Goal: Use online tool/utility: Utilize a website feature to perform a specific function

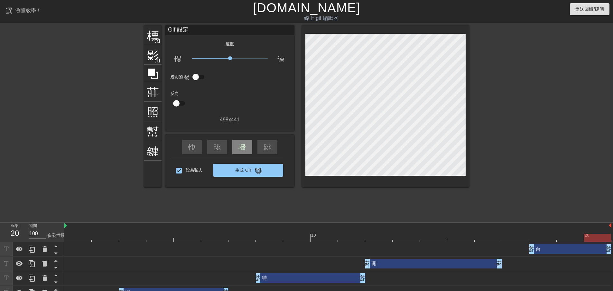
scroll to position [10, 0]
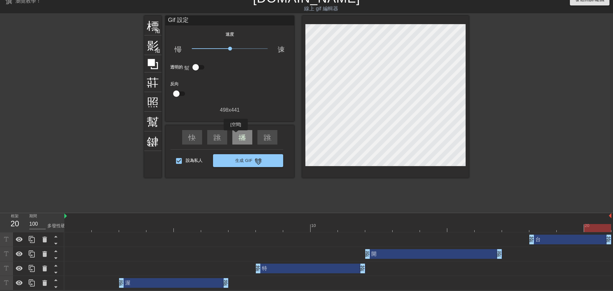
click at [236, 135] on div "播放箭頭" at bounding box center [242, 137] width 20 height 14
click at [236, 135] on div "暫停" at bounding box center [242, 137] width 20 height 14
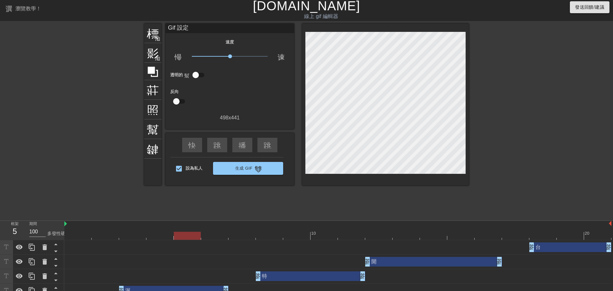
scroll to position [0, 0]
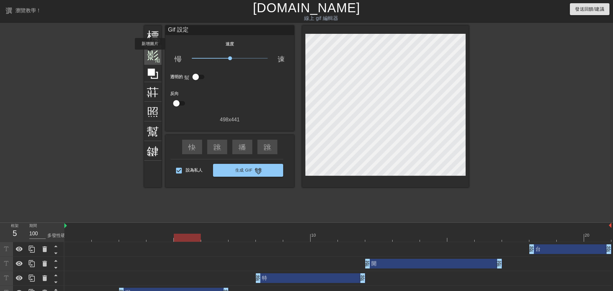
click at [152, 54] on font "影像" at bounding box center [159, 54] width 24 height 12
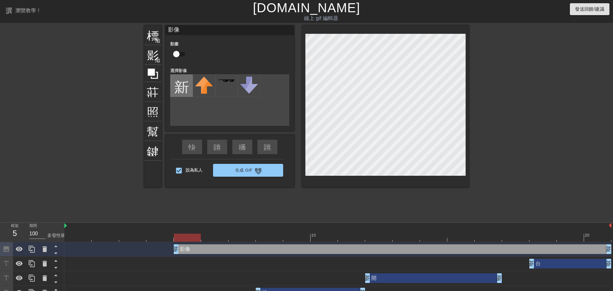
click at [181, 78] on input "file" at bounding box center [181, 86] width 22 height 22
type input "C:\fakepath\1.png"
click at [202, 96] on img at bounding box center [204, 90] width 18 height 27
click at [466, 108] on div at bounding box center [385, 106] width 167 height 162
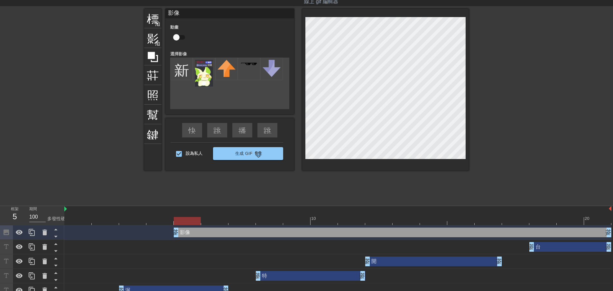
scroll to position [25, 0]
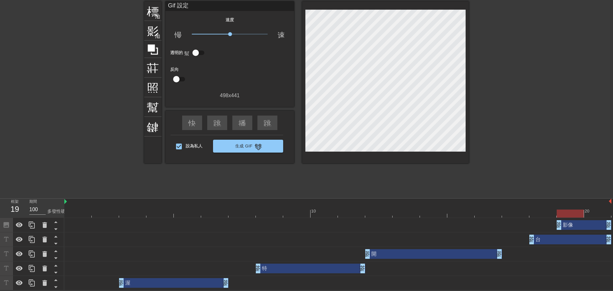
drag, startPoint x: 175, startPoint y: 222, endPoint x: 566, endPoint y: 239, distance: 391.2
click at [566, 239] on div "影像 拖曳手柄 拖曳手柄 台 拖曳手柄 拖曳手柄 開 拖曳手柄 拖曳手柄 特 拖曳手柄 拖曳手柄 渥 拖曳手柄 拖曳手柄" at bounding box center [338, 254] width 548 height 72
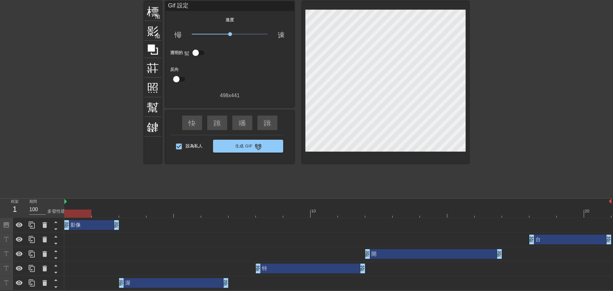
drag, startPoint x: 586, startPoint y: 225, endPoint x: 88, endPoint y: 226, distance: 497.9
click at [88, 226] on div "影像 拖曳手柄 拖曳手柄" at bounding box center [91, 225] width 55 height 10
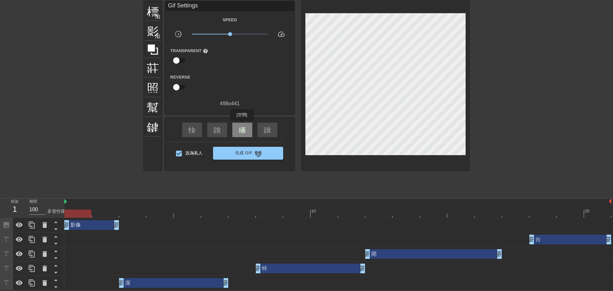
click at [243, 125] on font "播放箭頭" at bounding box center [253, 129] width 31 height 8
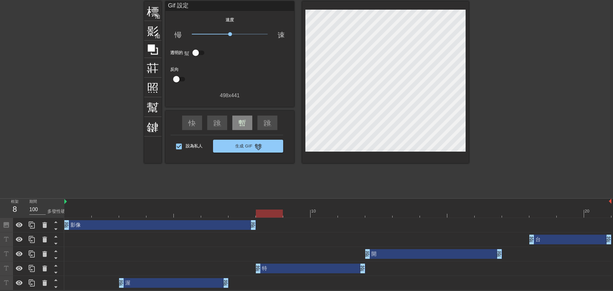
drag, startPoint x: 116, startPoint y: 224, endPoint x: 262, endPoint y: 224, distance: 145.7
click at [262, 224] on div "影像 拖曳手柄 拖曳手柄" at bounding box center [337, 225] width 547 height 10
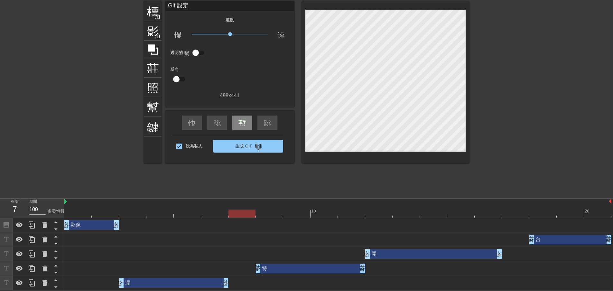
drag, startPoint x: 252, startPoint y: 224, endPoint x: 108, endPoint y: 223, distance: 143.4
drag, startPoint x: 229, startPoint y: 35, endPoint x: 219, endPoint y: 35, distance: 10.0
click at [219, 35] on span "x0.525" at bounding box center [219, 34] width 4 height 4
drag, startPoint x: 220, startPoint y: 35, endPoint x: 225, endPoint y: 36, distance: 5.2
click at [225, 36] on span "x0.759" at bounding box center [230, 34] width 76 height 8
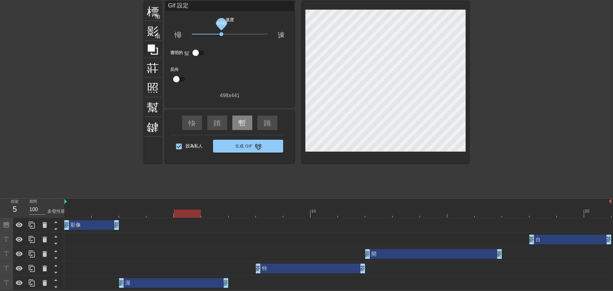
click at [221, 33] on span "x0.603" at bounding box center [221, 34] width 4 height 4
click at [223, 33] on span "x0.653" at bounding box center [223, 34] width 4 height 4
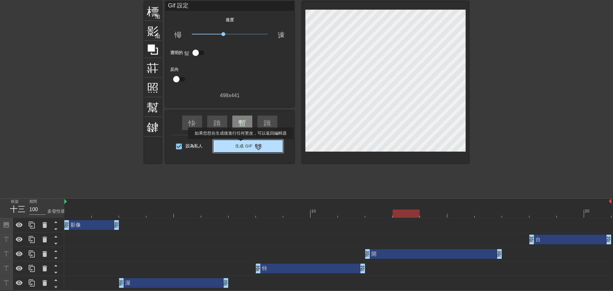
click at [241, 143] on font "生成 Gif" at bounding box center [243, 145] width 17 height 5
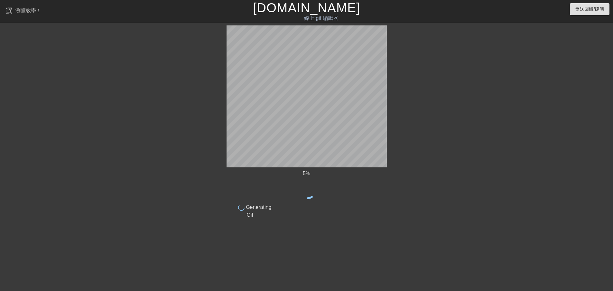
scroll to position [0, 0]
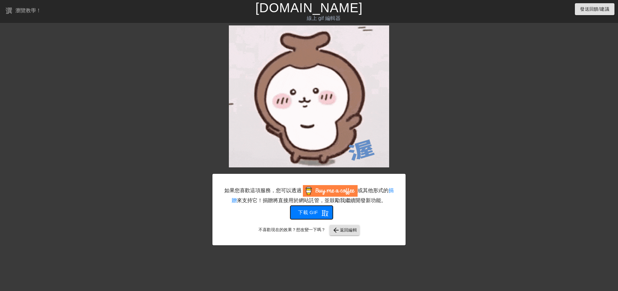
click at [311, 212] on font "下載 gif" at bounding box center [308, 211] width 20 height 5
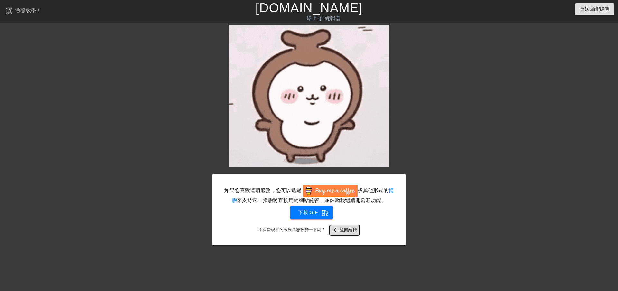
click at [347, 234] on span "arrow_back 返回編輯" at bounding box center [344, 230] width 25 height 8
